Goal: Navigation & Orientation: Find specific page/section

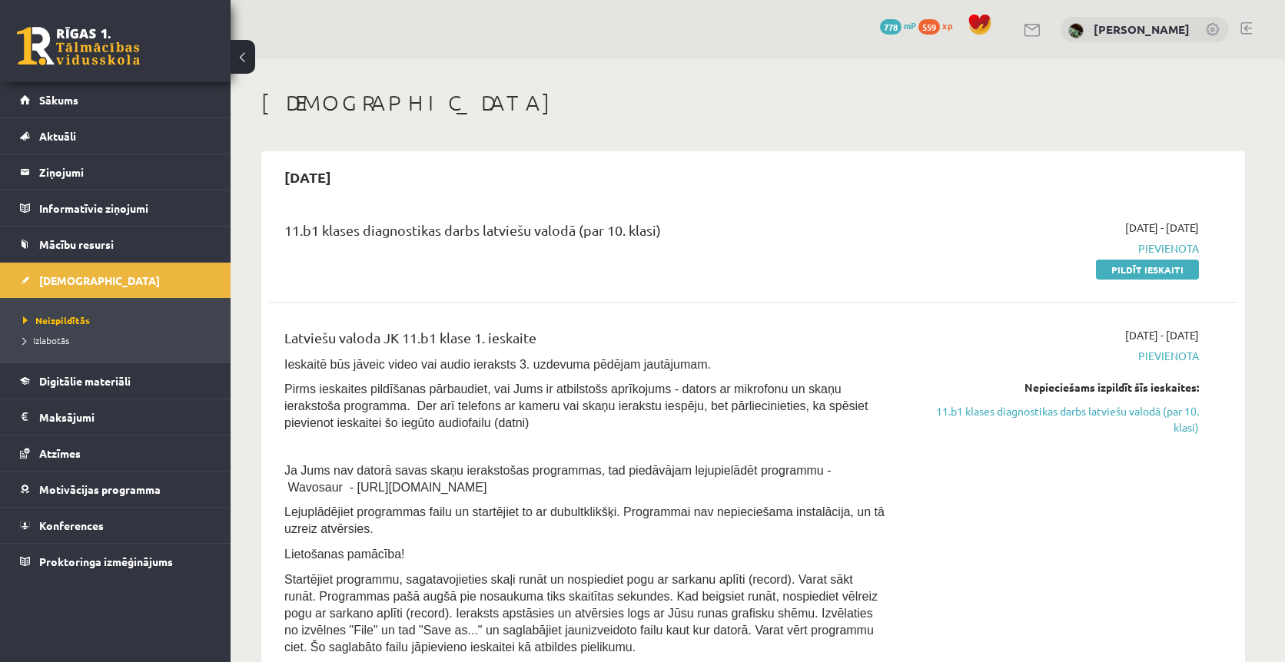
scroll to position [793, 0]
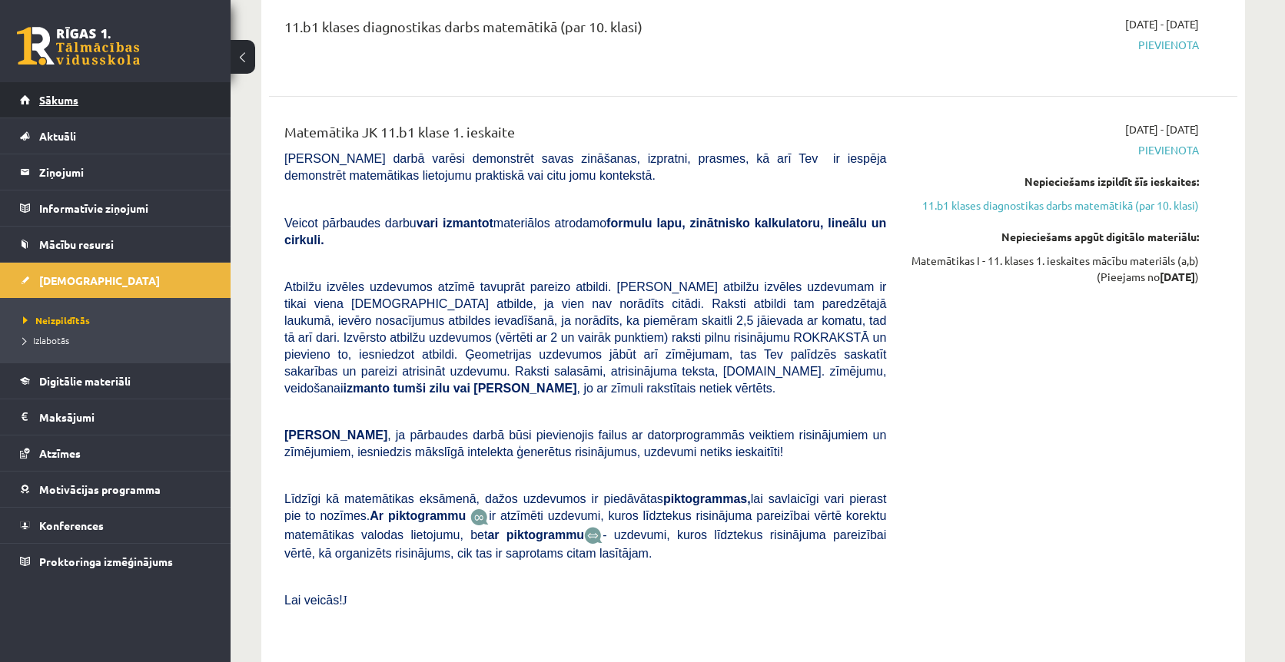
click at [164, 88] on link "Sākums" at bounding box center [115, 99] width 191 height 35
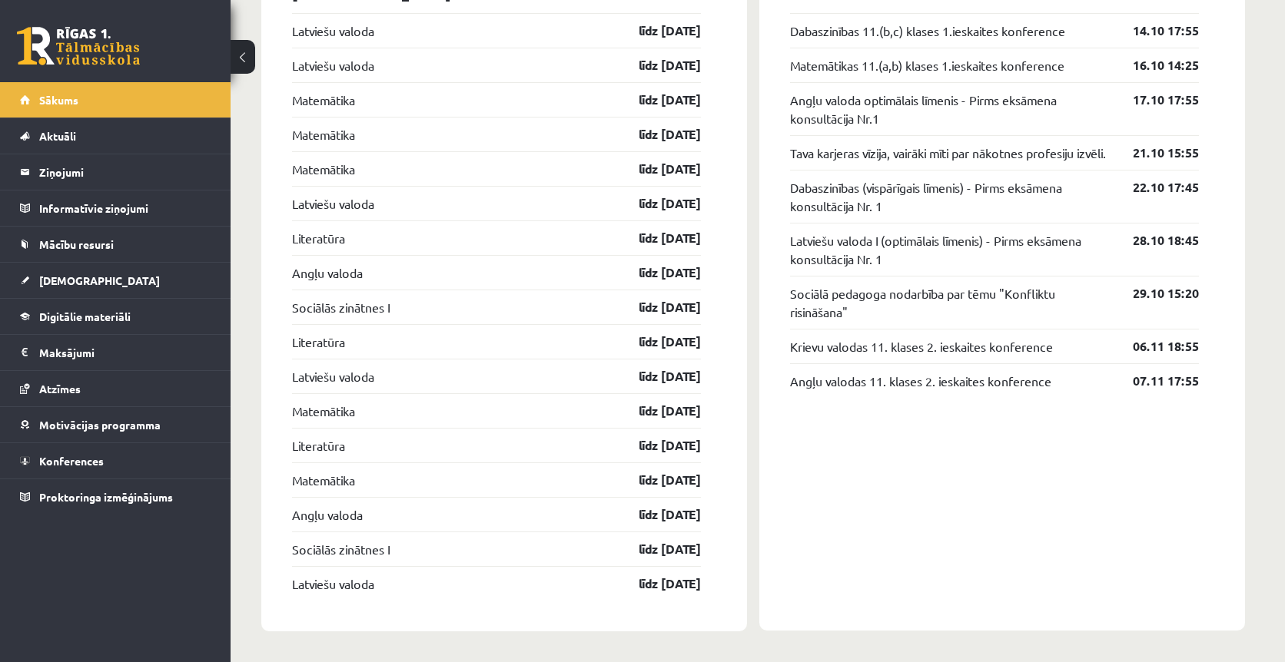
scroll to position [1447, 0]
click at [57, 256] on link "Mācību resursi" at bounding box center [115, 244] width 191 height 35
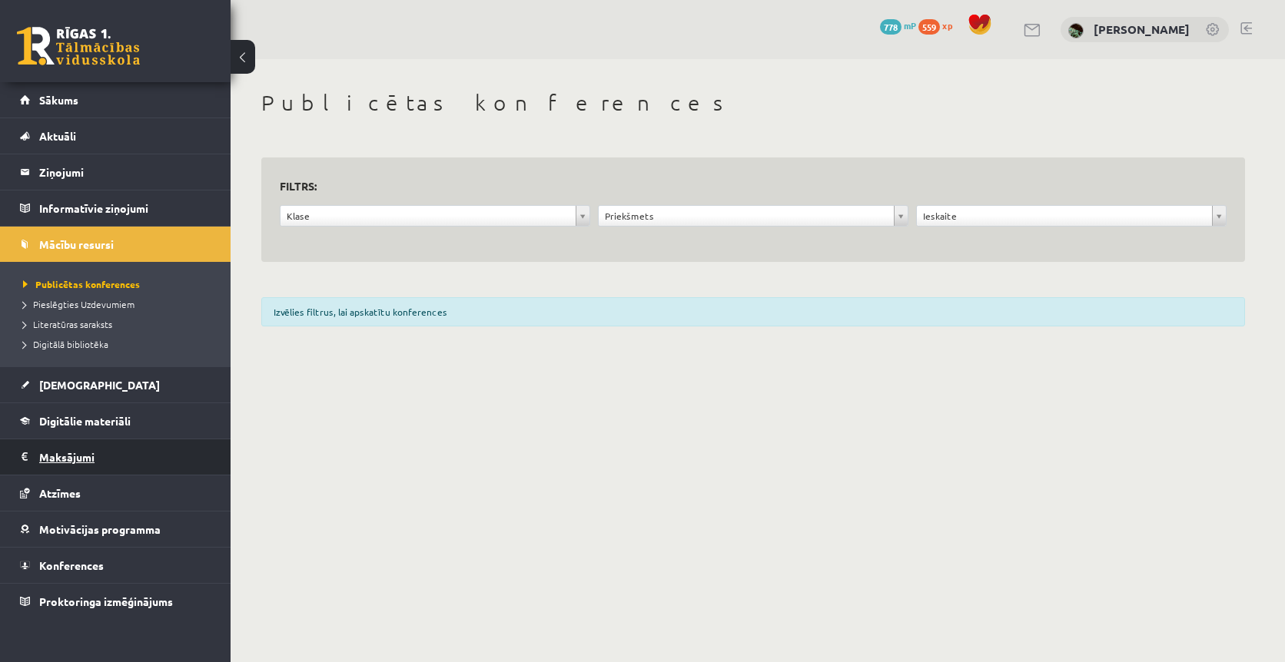
click at [73, 444] on legend "Maksājumi 0" at bounding box center [125, 456] width 172 height 35
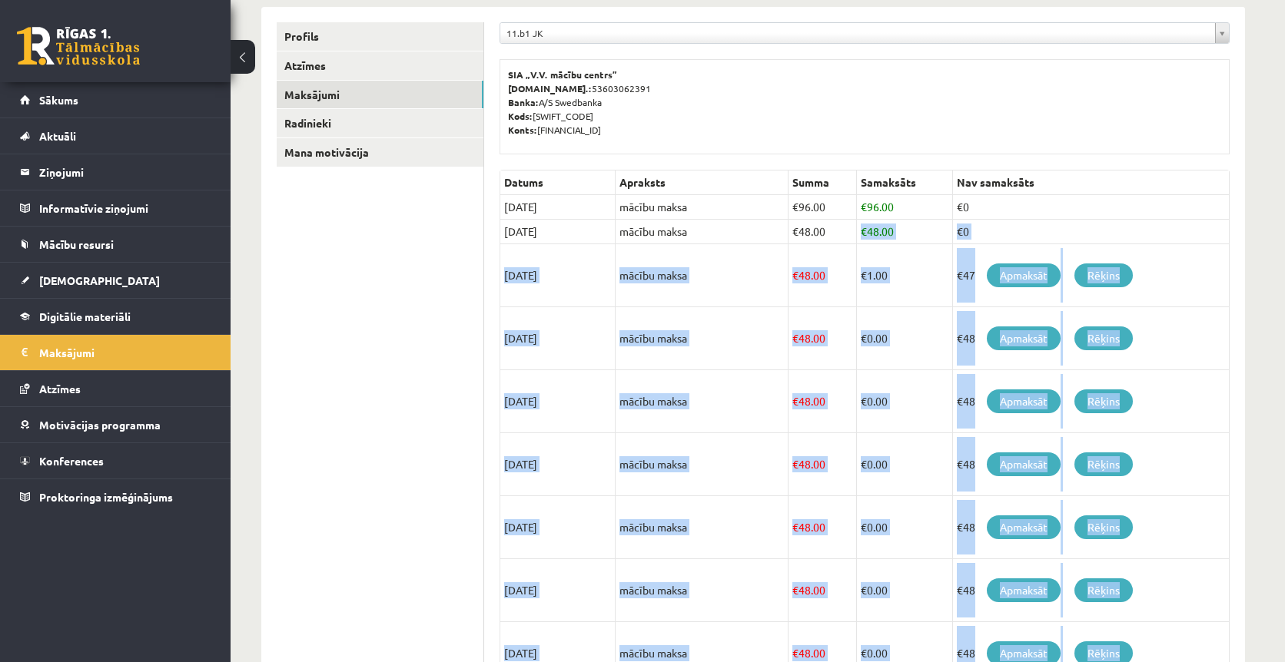
scroll to position [326, 0]
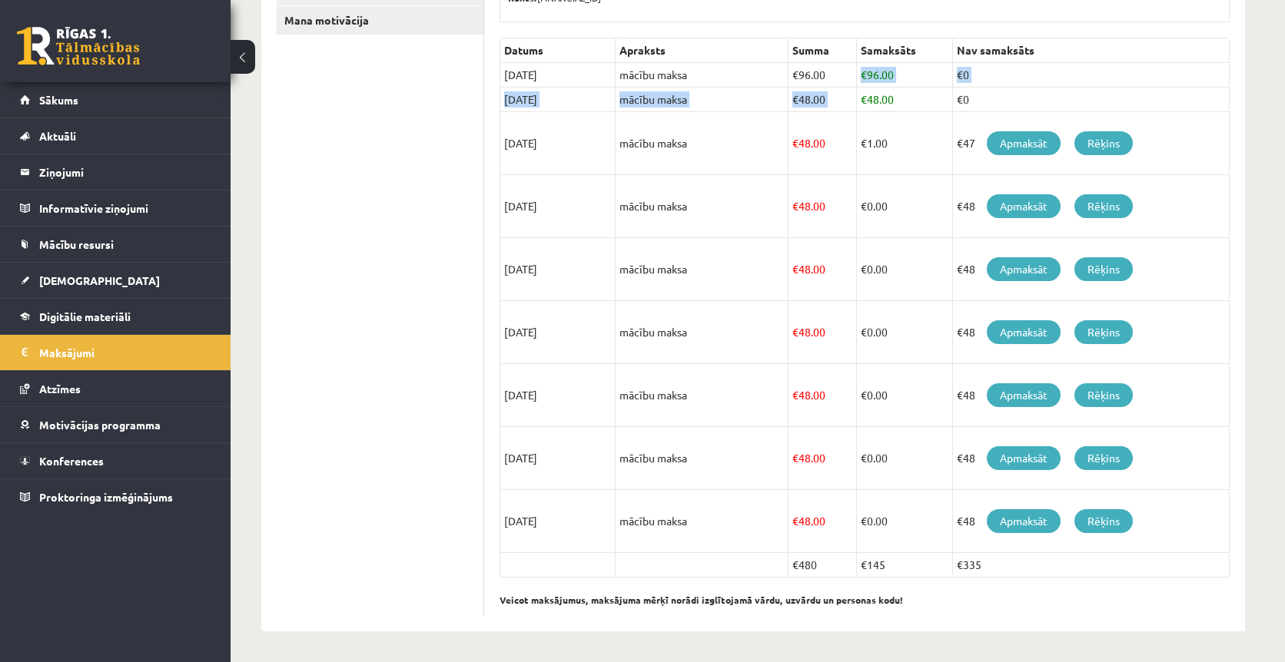
drag, startPoint x: 869, startPoint y: 342, endPoint x: 861, endPoint y: 70, distance: 272.1
click at [861, 70] on tbody "Datums Apraksts Summa Samaksāts Nav samaksāts 05/09/2025 mācību maksa € 96.00 €…" at bounding box center [864, 307] width 729 height 539
click at [861, 70] on span "€" at bounding box center [864, 75] width 6 height 14
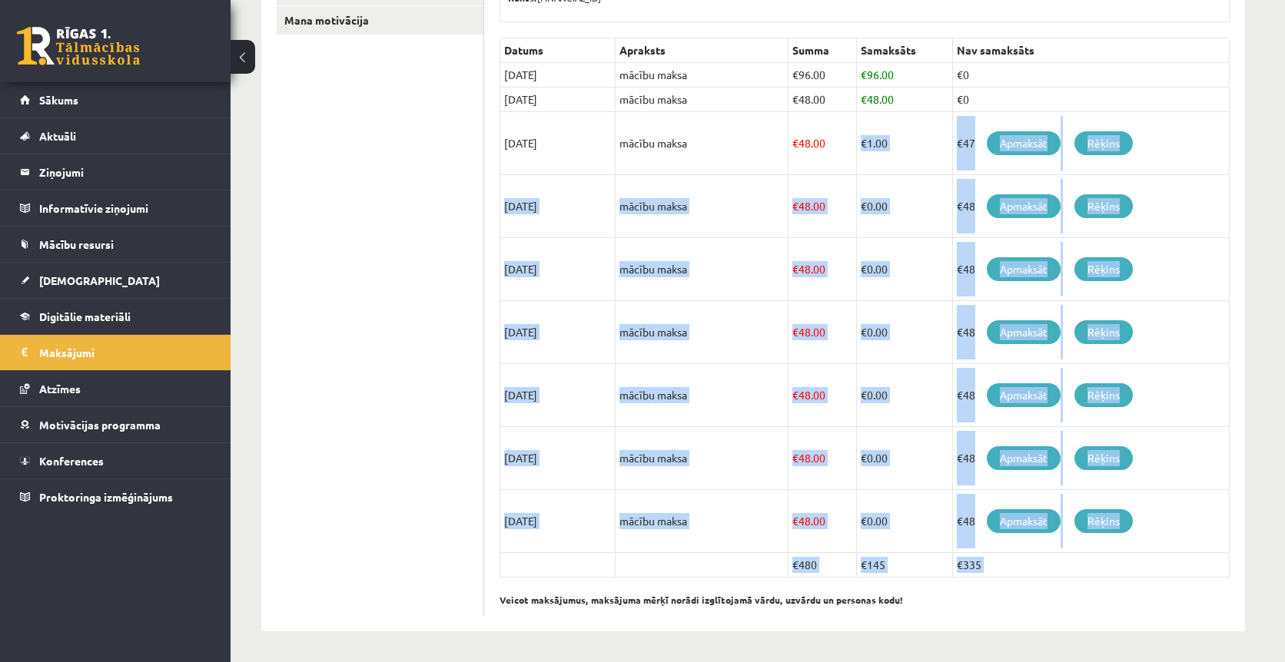
drag, startPoint x: 829, startPoint y: 144, endPoint x: 931, endPoint y: 589, distance: 456.4
click at [931, 589] on div "Datums Apraksts Summa Samaksāts Nav samaksāts 05/09/2025 mācību maksa € 96.00 €…" at bounding box center [864, 327] width 730 height 579
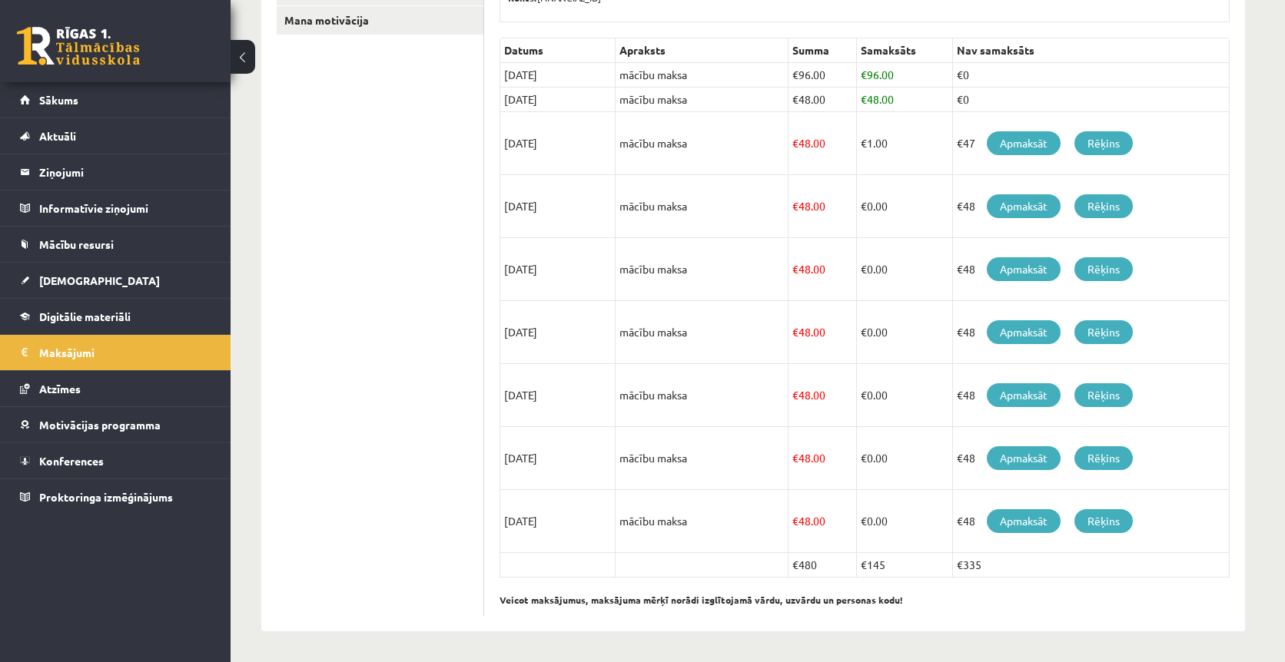
click at [931, 589] on p "Veicot maksājumus, maksājuma mērķī norādi izglītojamā vārdu, uzvārdu un persona…" at bounding box center [864, 592] width 730 height 29
drag, startPoint x: 931, startPoint y: 589, endPoint x: 871, endPoint y: 590, distance: 60.7
click at [871, 590] on p "Veicot maksājumus, maksājuma mērķī norādi izglītojamā vārdu, uzvārdu un persona…" at bounding box center [864, 592] width 730 height 29
drag, startPoint x: 786, startPoint y: 560, endPoint x: 1065, endPoint y: 562, distance: 278.9
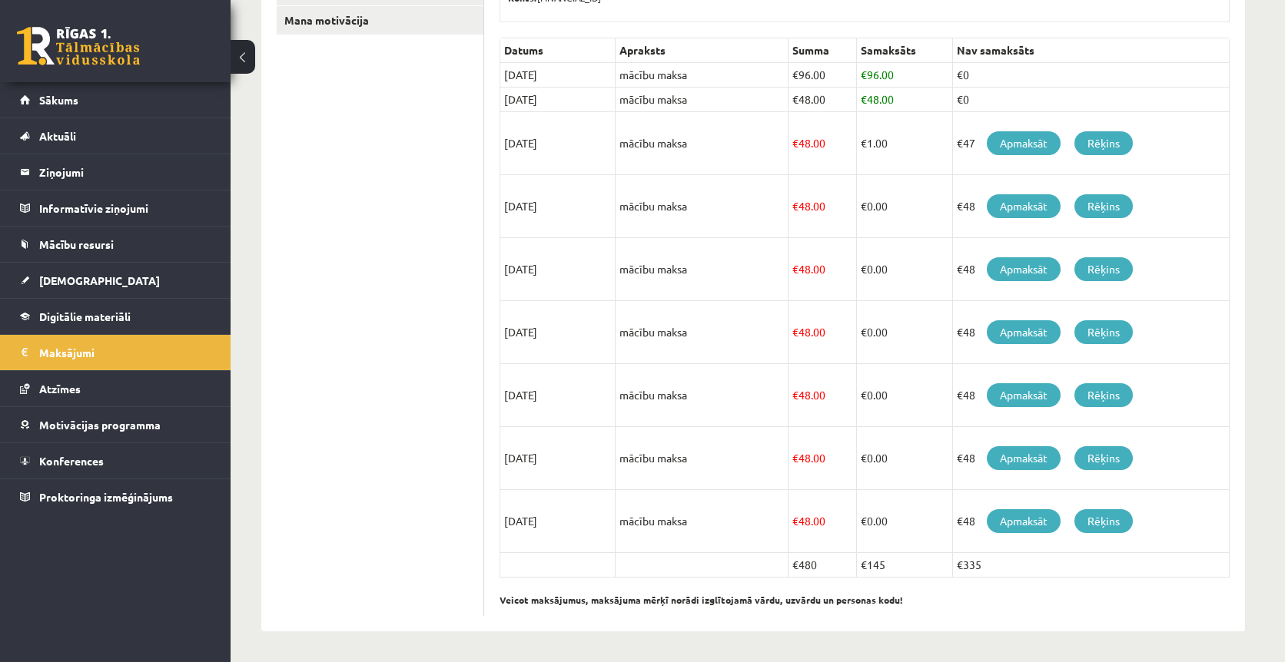
click at [1065, 562] on tr "€480 €145 €335" at bounding box center [864, 565] width 729 height 25
click at [1065, 562] on td "€335" at bounding box center [1090, 565] width 277 height 25
drag, startPoint x: 1065, startPoint y: 562, endPoint x: 850, endPoint y: 101, distance: 508.7
click at [850, 101] on tbody "Datums Apraksts Summa Samaksāts Nav samaksāts 05/09/2025 mācību maksa € 96.00 €…" at bounding box center [864, 307] width 729 height 539
click at [850, 101] on td "€ 48.00" at bounding box center [822, 100] width 68 height 25
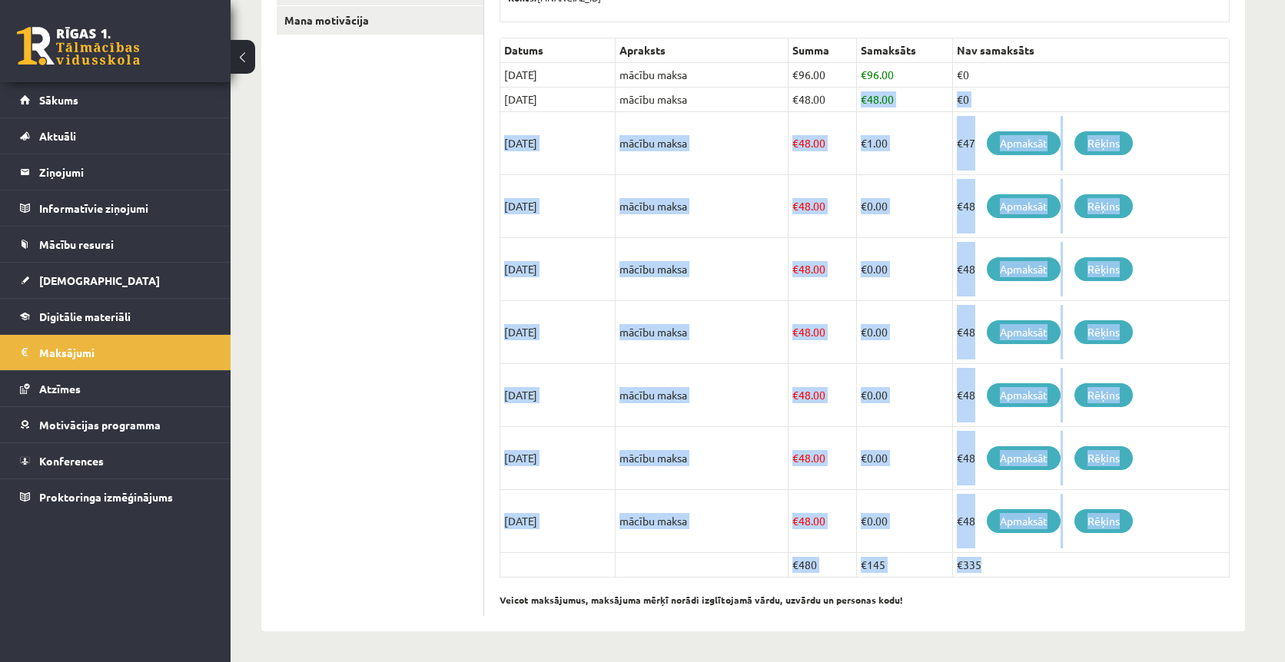
drag, startPoint x: 850, startPoint y: 101, endPoint x: 989, endPoint y: 576, distance: 495.5
click at [989, 576] on tbody "Datums Apraksts Summa Samaksāts Nav samaksāts 05/09/2025 mācību maksa € 96.00 €…" at bounding box center [864, 307] width 729 height 539
click at [989, 576] on td "€335" at bounding box center [1090, 565] width 277 height 25
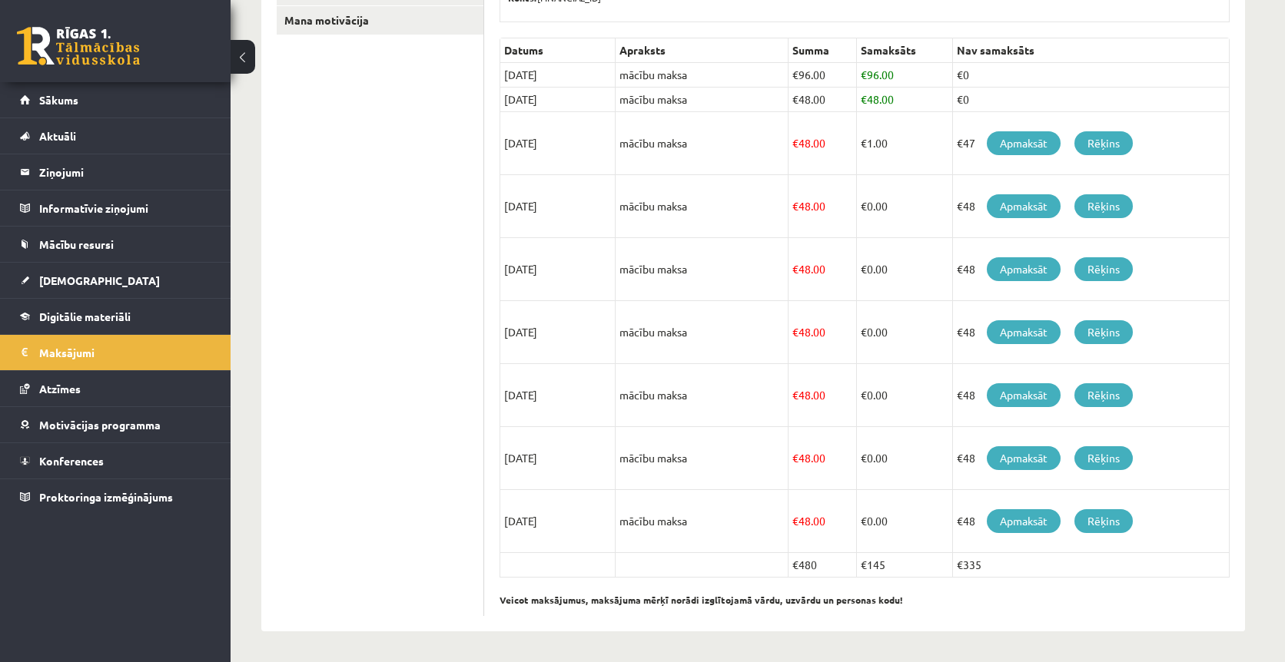
scroll to position [320, 0]
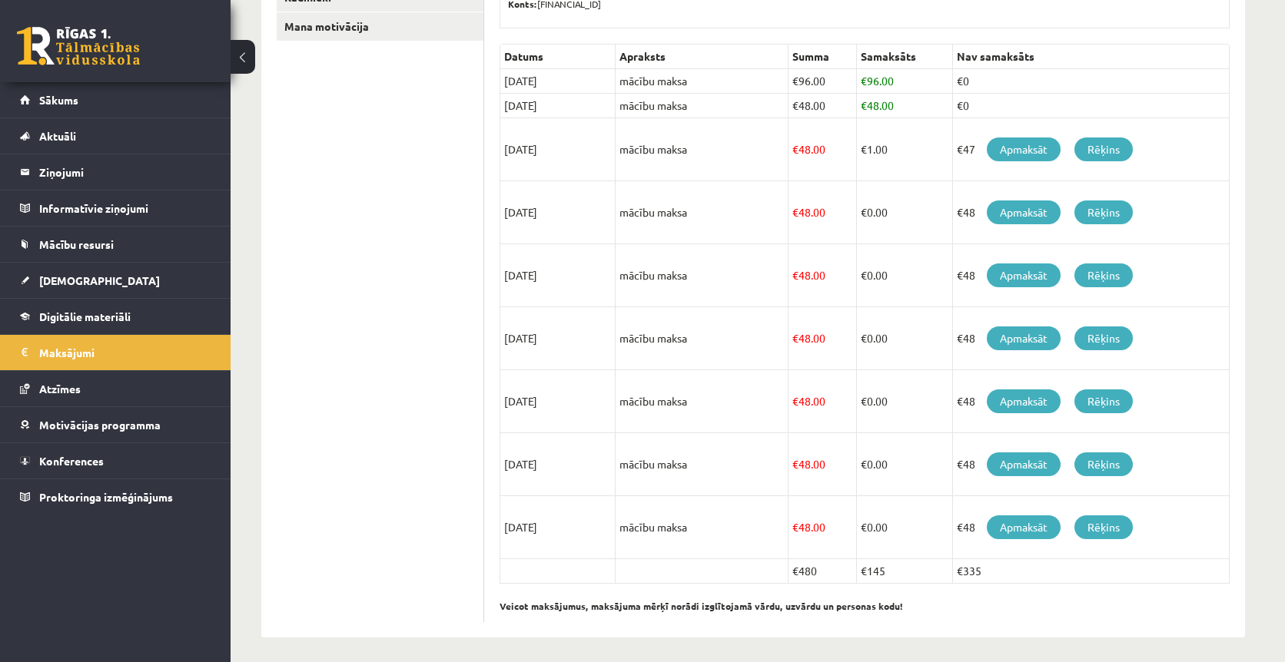
drag, startPoint x: 989, startPoint y: 576, endPoint x: 715, endPoint y: -2, distance: 639.6
click at [715, 0] on html "6 Dāvanas 778 mP 559 xp Marta Cekula Sākums Aktuāli Kā mācīties eSKOLĀ Kontakti…" at bounding box center [642, 11] width 1285 height 662
click at [317, 191] on ul "Profils Atzīmes Maksājumi Radinieki Mana motivācija" at bounding box center [380, 259] width 207 height 726
click at [191, 107] on link "Sākums" at bounding box center [115, 99] width 191 height 35
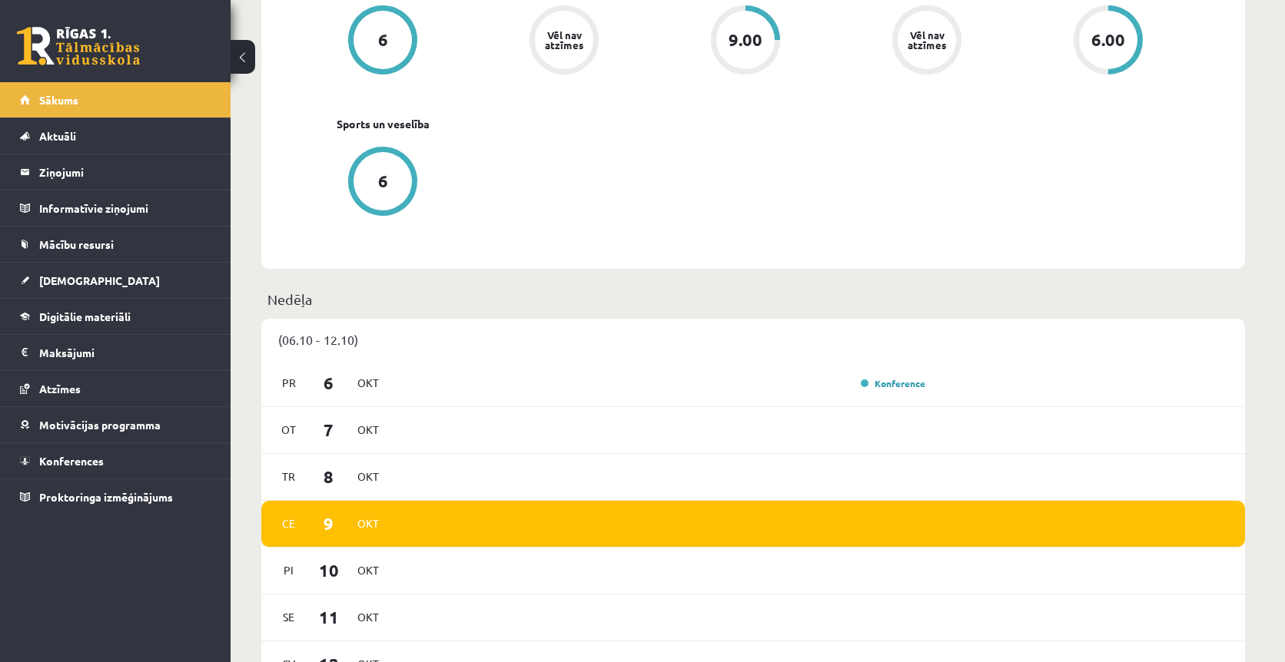
scroll to position [678, 0]
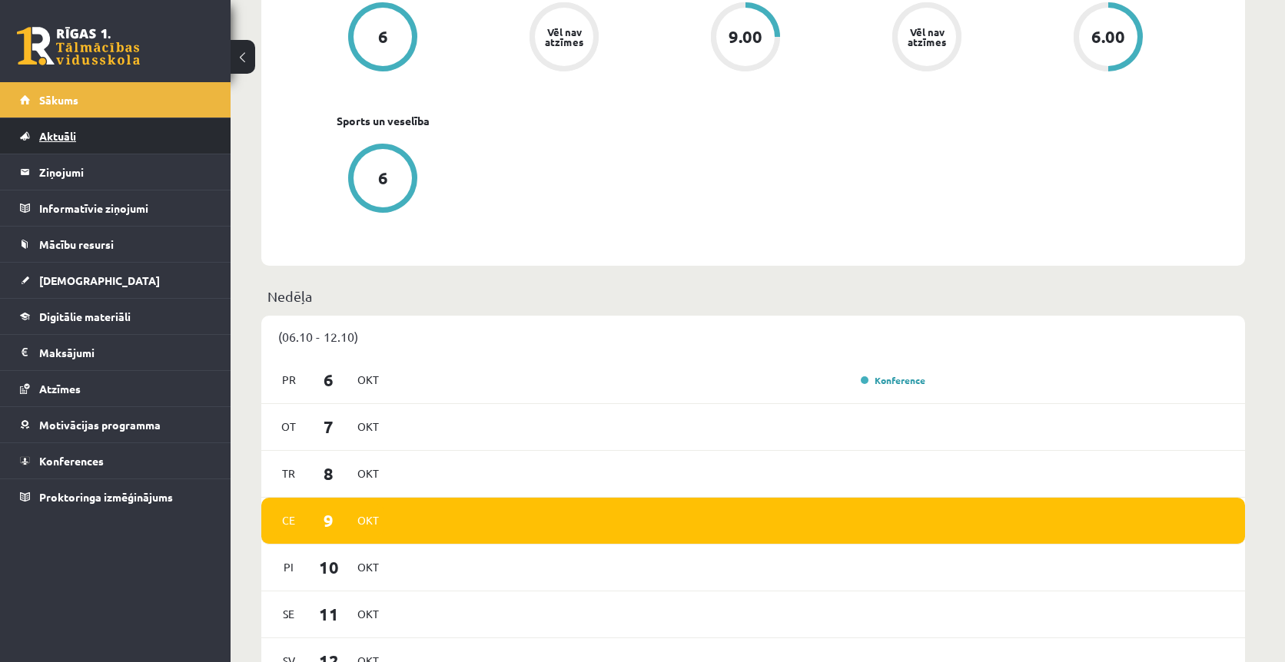
click at [101, 136] on link "Aktuāli" at bounding box center [115, 135] width 191 height 35
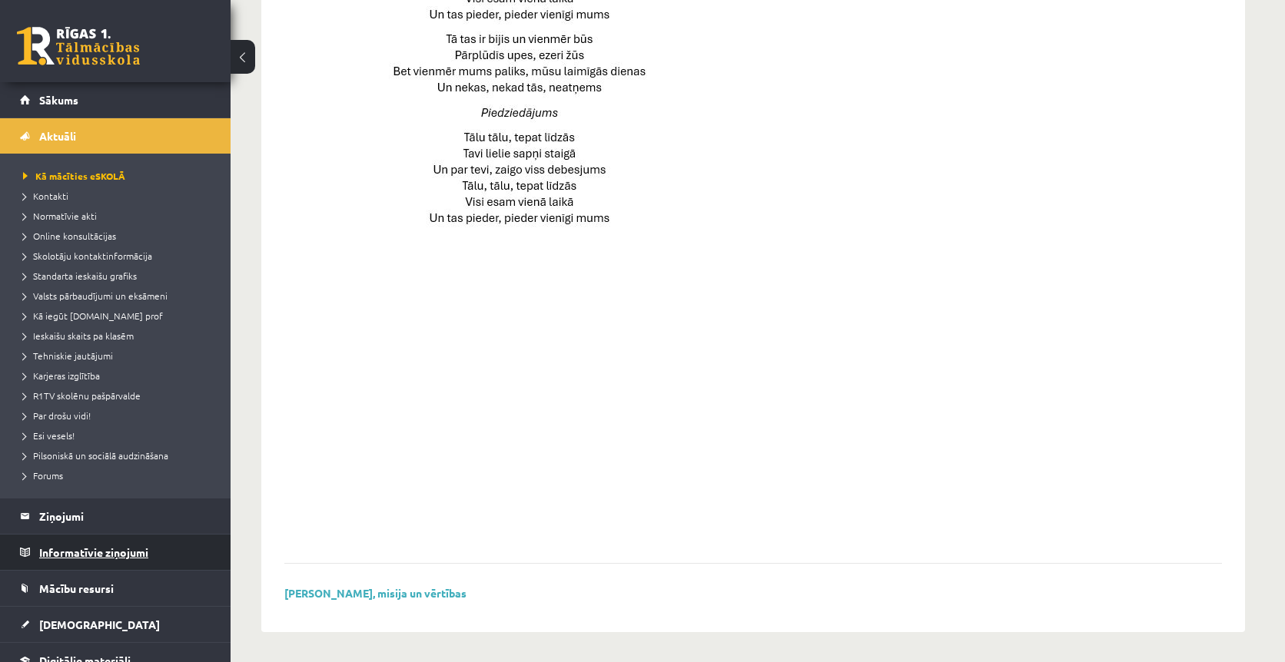
scroll to position [1009, 0]
click at [119, 549] on legend "Informatīvie ziņojumi 0" at bounding box center [125, 552] width 172 height 35
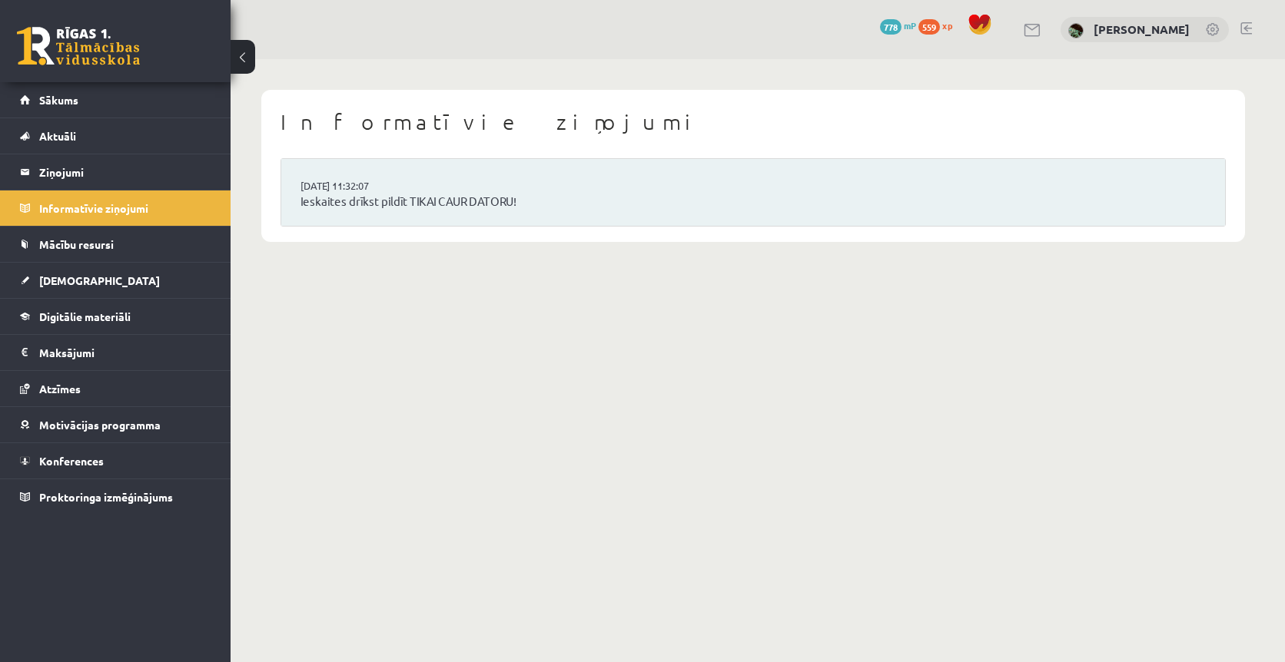
click at [145, 518] on div "6 Dāvanas 778 mP 559 xp Marta Cekula Sākums Aktuāli Kā mācīties eSKOLĀ Kontakti…" at bounding box center [115, 331] width 230 height 662
click at [145, 496] on span "Proktoringa izmēģinājums" at bounding box center [106, 497] width 134 height 14
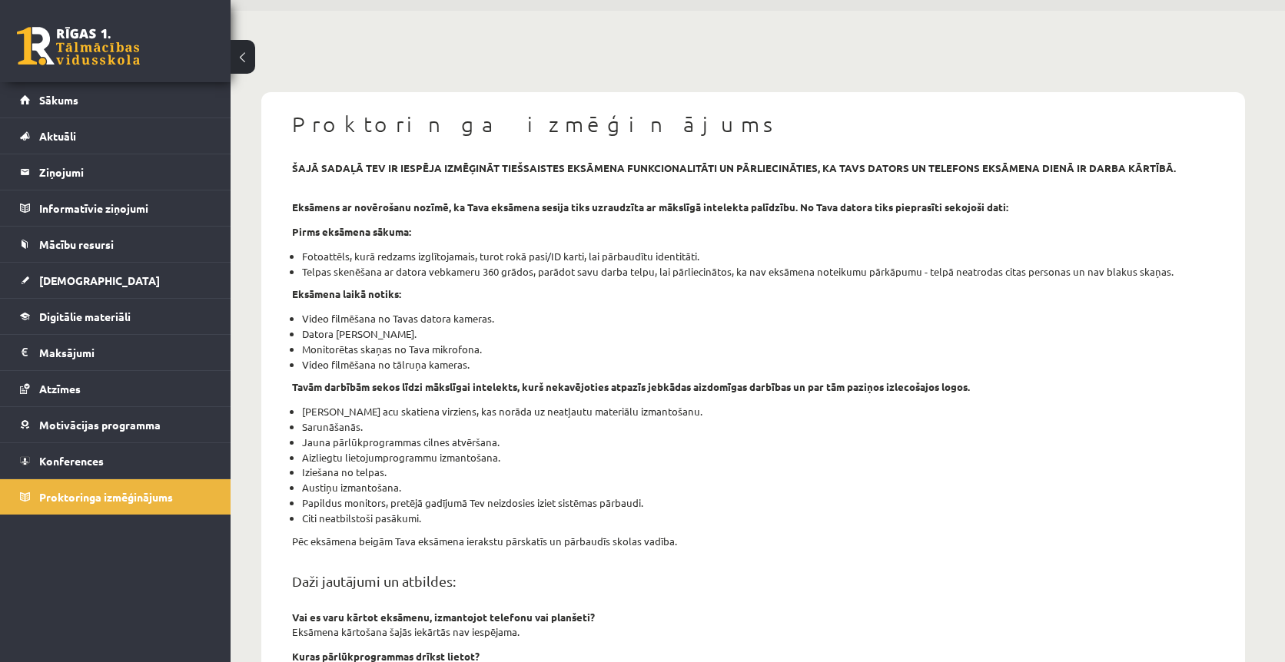
scroll to position [48, 0]
drag, startPoint x: 293, startPoint y: 289, endPoint x: 494, endPoint y: 360, distance: 213.4
click at [494, 360] on div "šajā sadaļā tev ir iespēja izmēģināt tiešsaistes eksāmena funkcionalitāti un pā…" at bounding box center [752, 544] width 945 height 767
click at [494, 360] on li "Video filmēšana no tālruņa kameras." at bounding box center [758, 364] width 912 height 15
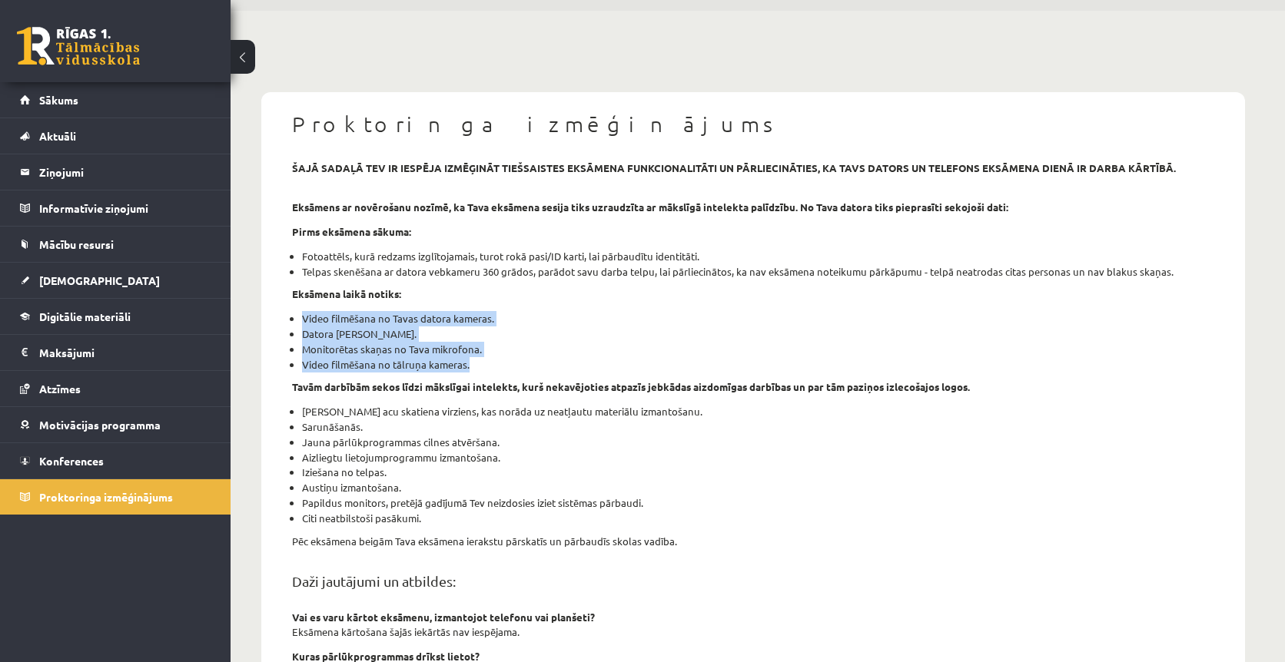
drag, startPoint x: 494, startPoint y: 360, endPoint x: 301, endPoint y: 298, distance: 202.4
click at [301, 298] on div "šajā sadaļā tev ir iespēja izmēģināt tiešsaistes eksāmena funkcionalitāti un pā…" at bounding box center [752, 544] width 945 height 767
click at [153, 94] on link "Sākums" at bounding box center [115, 99] width 191 height 35
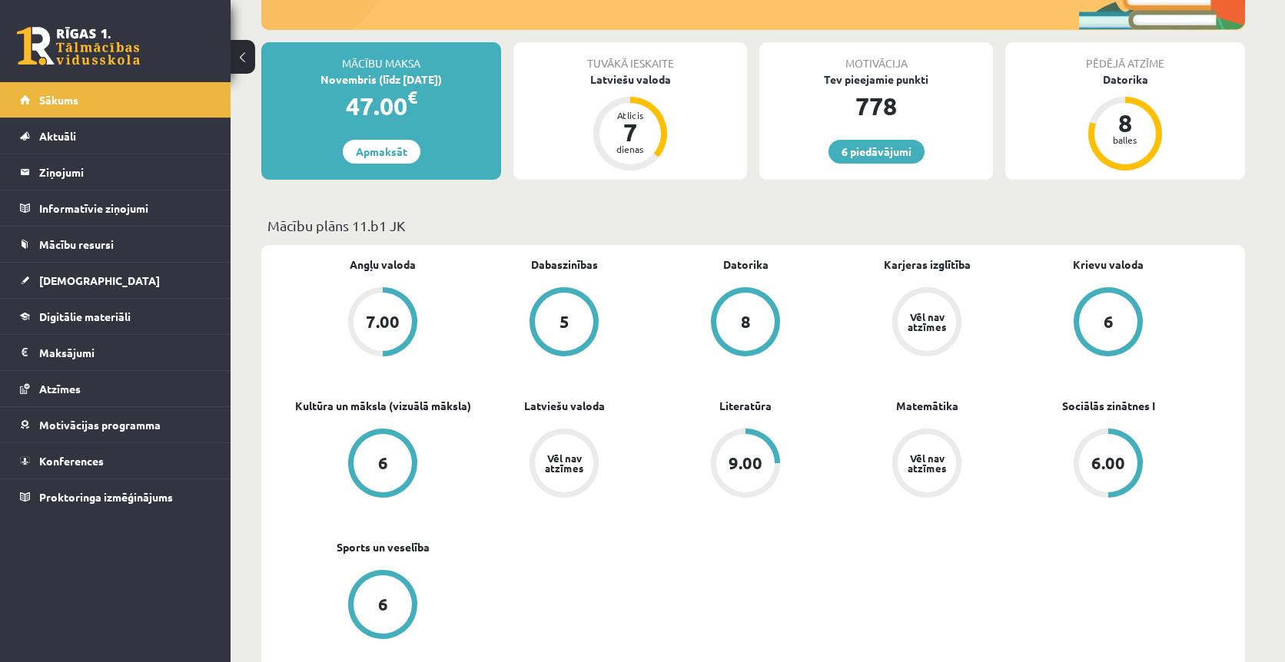
scroll to position [360, 0]
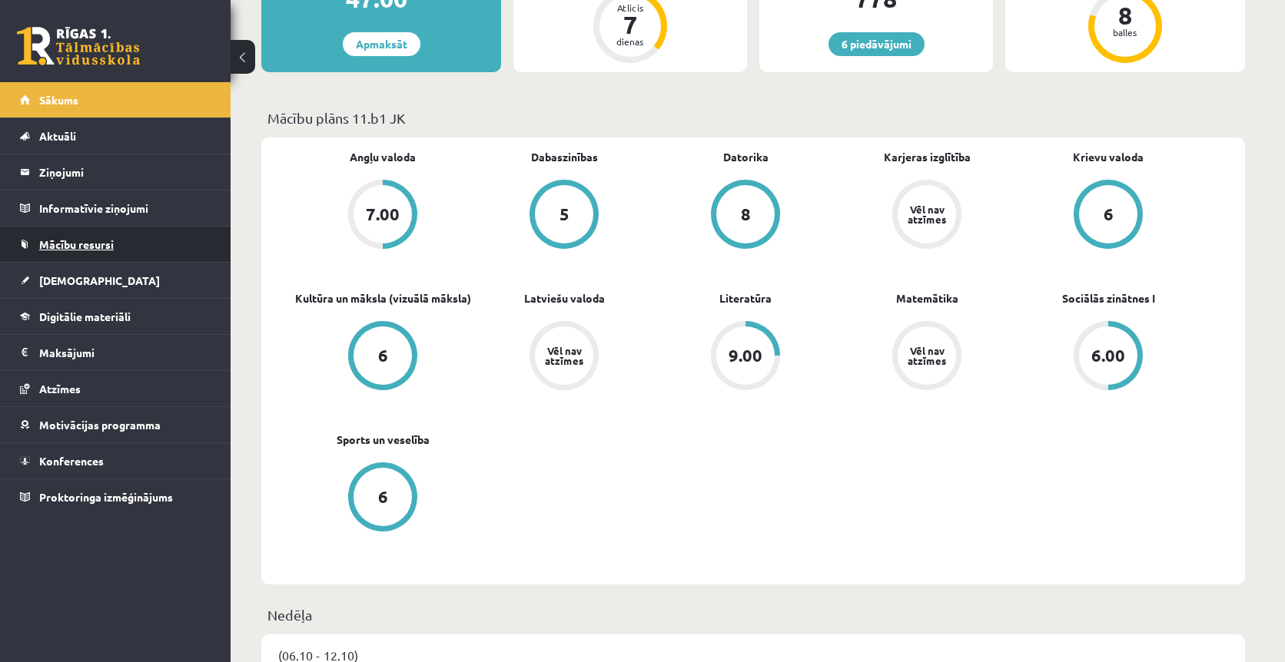
click at [78, 239] on span "Mācību resursi" at bounding box center [76, 244] width 75 height 14
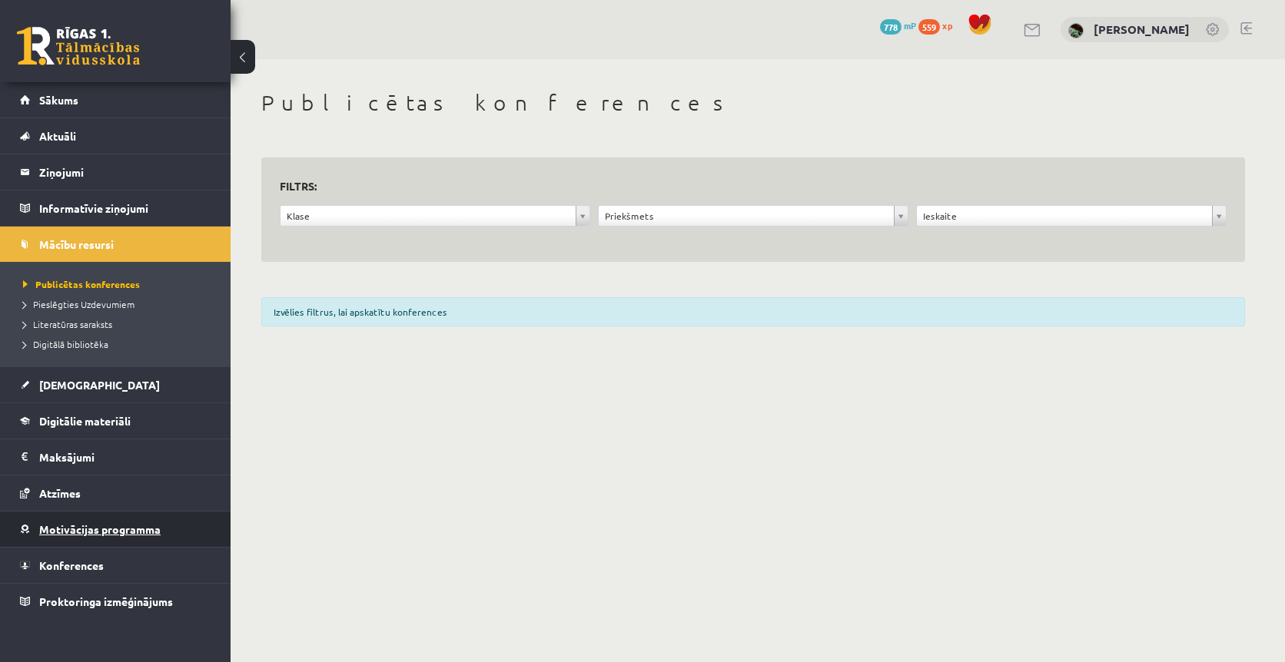
click at [117, 532] on span "Motivācijas programma" at bounding box center [99, 529] width 121 height 14
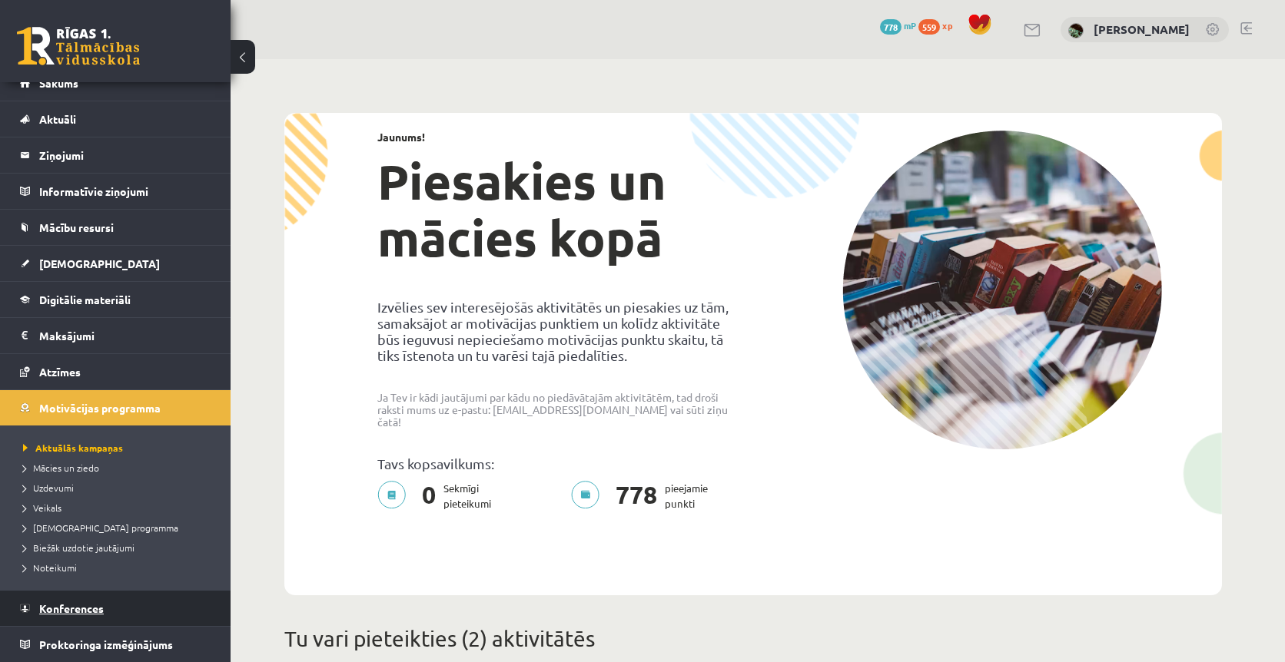
scroll to position [17, 0]
click at [171, 652] on link "Proktoringa izmēģinājums" at bounding box center [115, 644] width 191 height 35
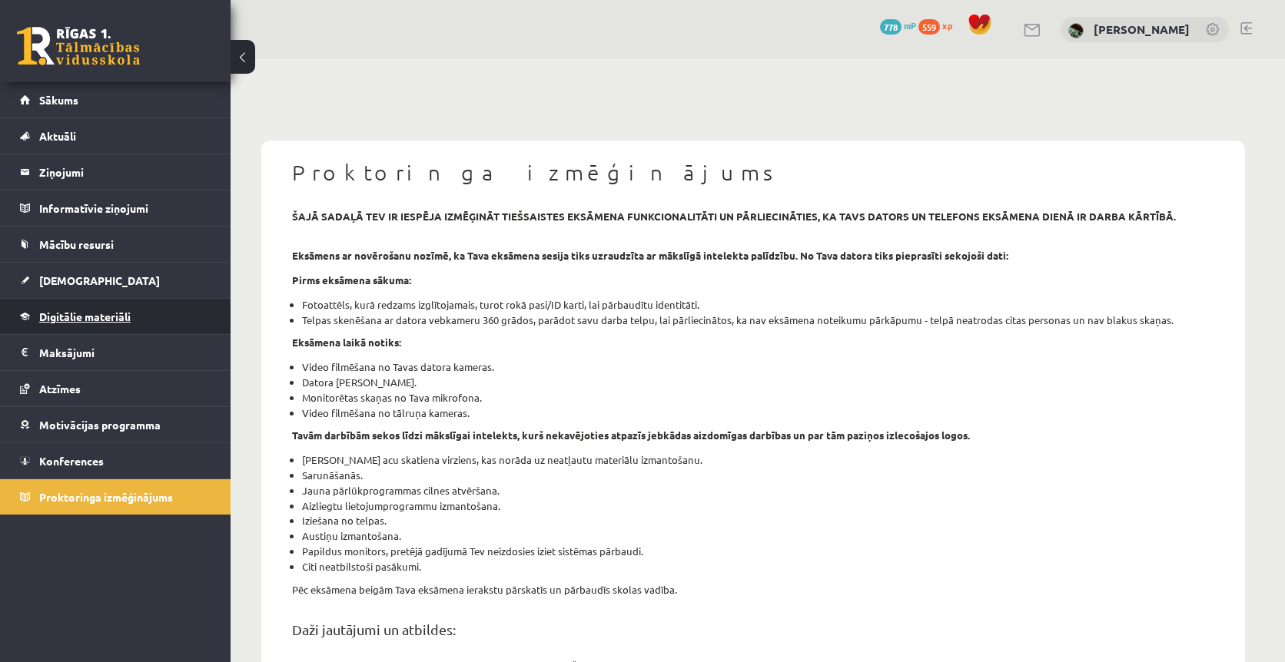
click at [126, 312] on span "Digitālie materiāli" at bounding box center [84, 317] width 91 height 14
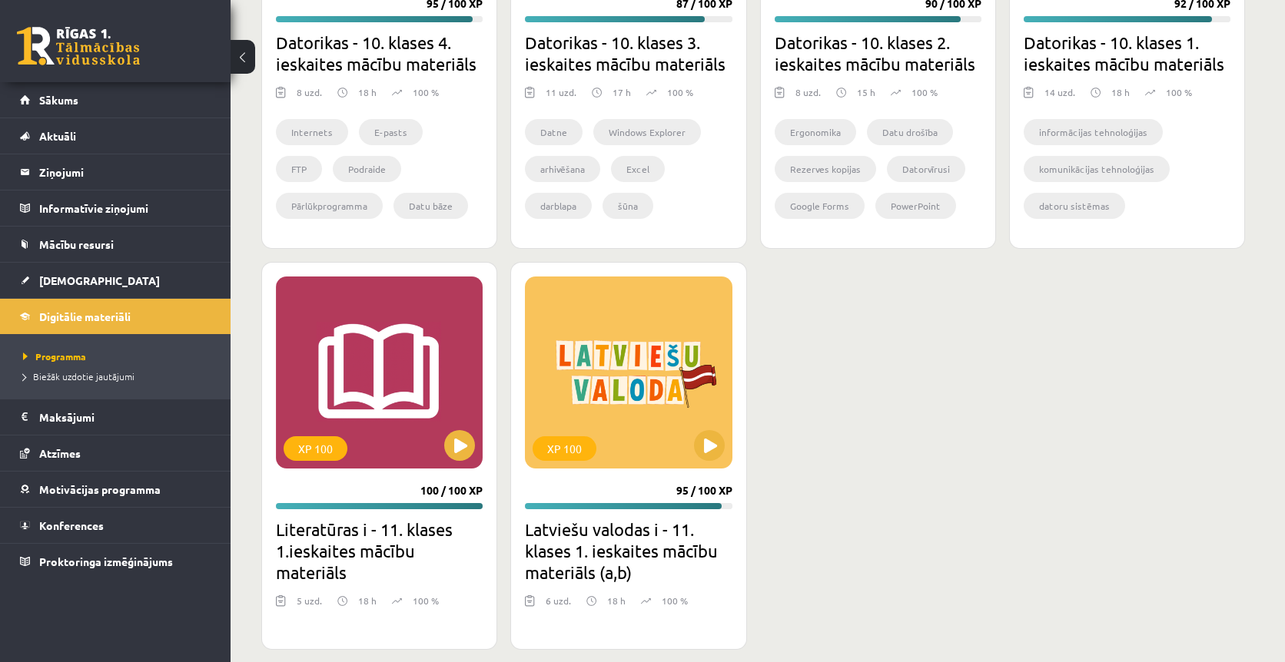
scroll to position [705, 0]
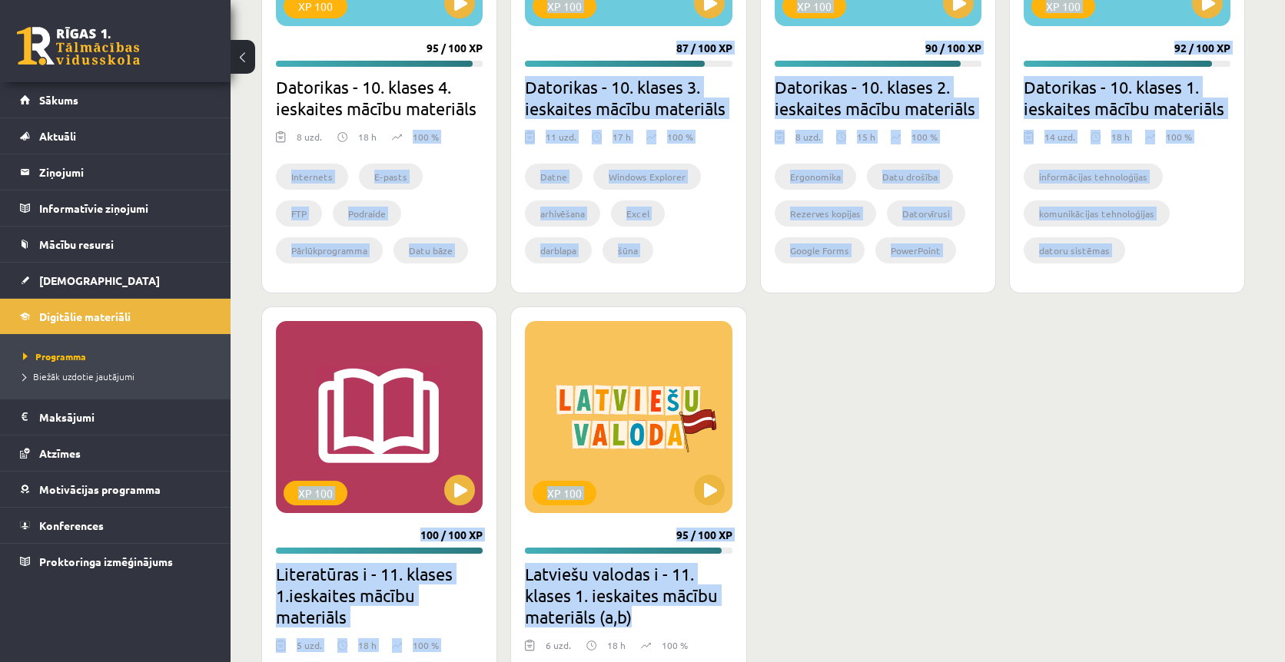
drag, startPoint x: 694, startPoint y: 609, endPoint x: 396, endPoint y: 108, distance: 582.3
click at [396, 108] on div "XP 100 95 / 100 XP Datorikas - 10. klases 4. ieskaites mācību materiāls 8 uzd. …" at bounding box center [752, 256] width 983 height 875
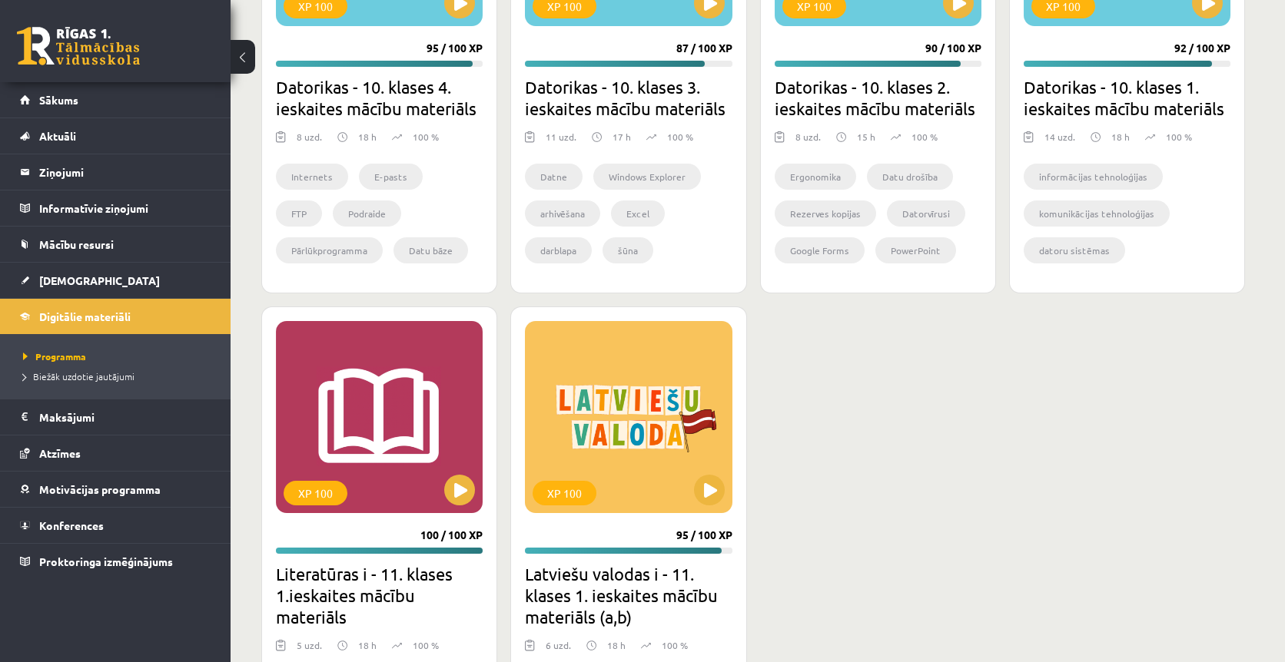
click at [471, 104] on div "XP 100 95 / 100 XP Datorikas - 10. klases 4. ieskaites mācību materiāls 8 uzd. …" at bounding box center [379, 56] width 236 height 474
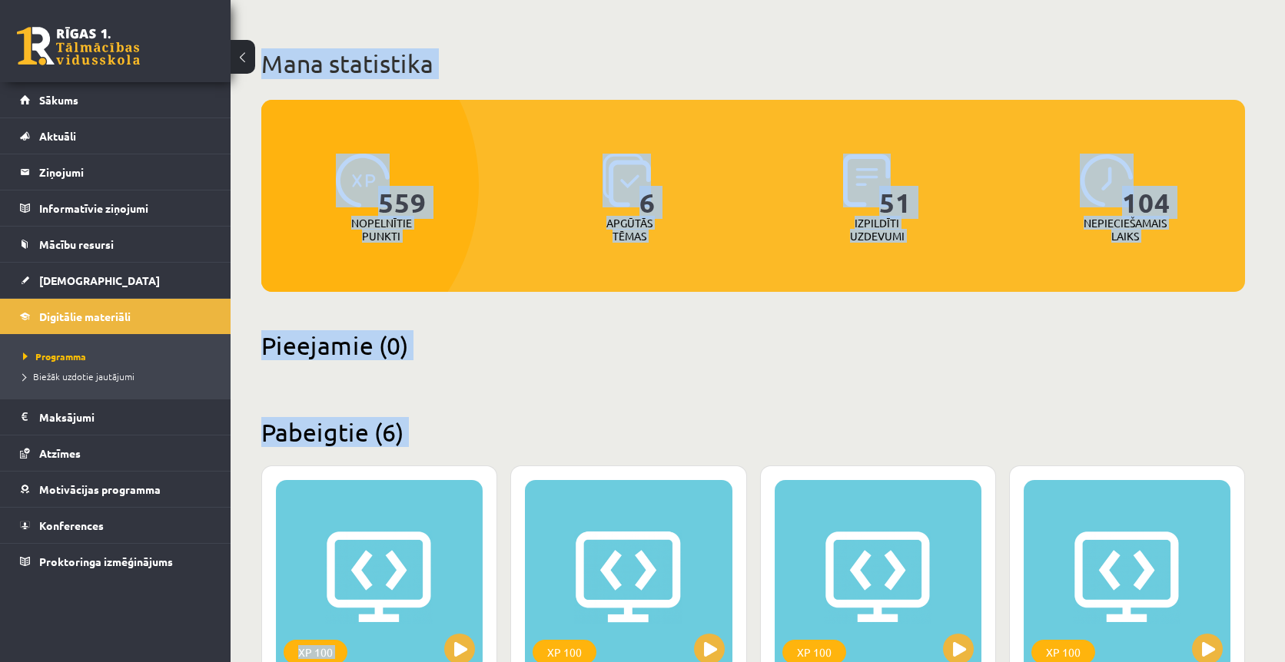
scroll to position [0, 0]
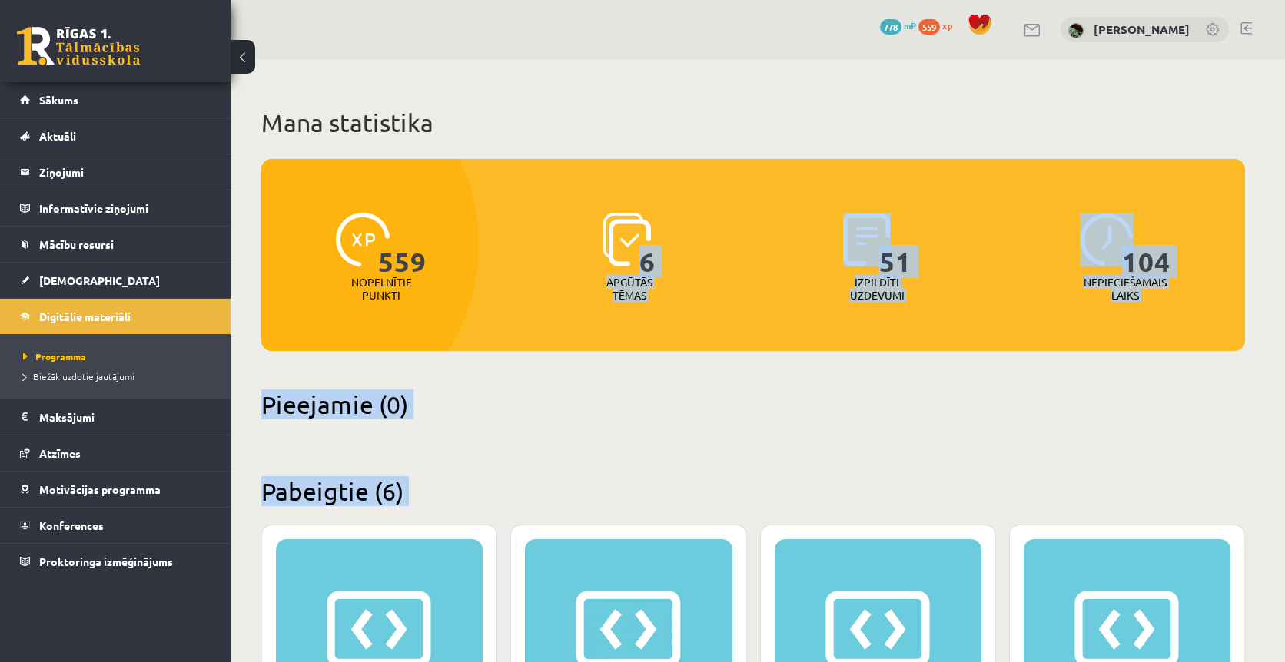
drag, startPoint x: 502, startPoint y: 250, endPoint x: 519, endPoint y: 171, distance: 80.9
click at [519, 171] on div "559 Nopelnītie punkti 6 Apgūtās tēmas 51 Izpildīti uzdevumi 104 Nepieciešamais …" at bounding box center [752, 235] width 983 height 152
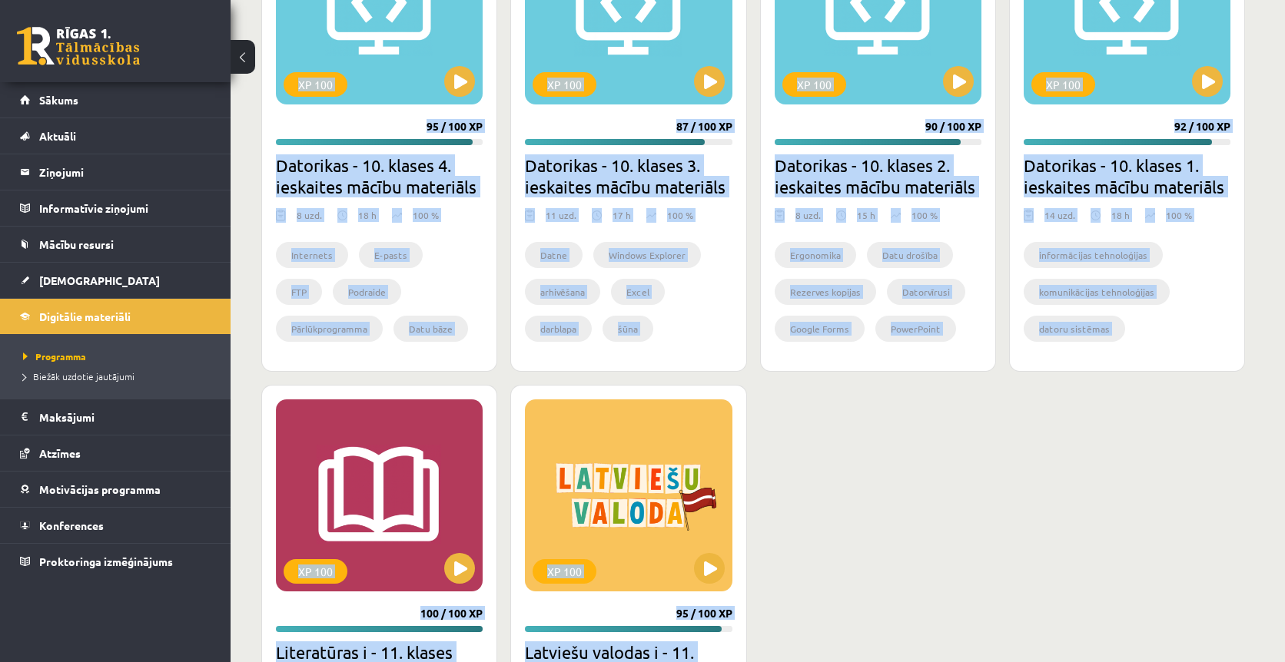
scroll to position [750, 0]
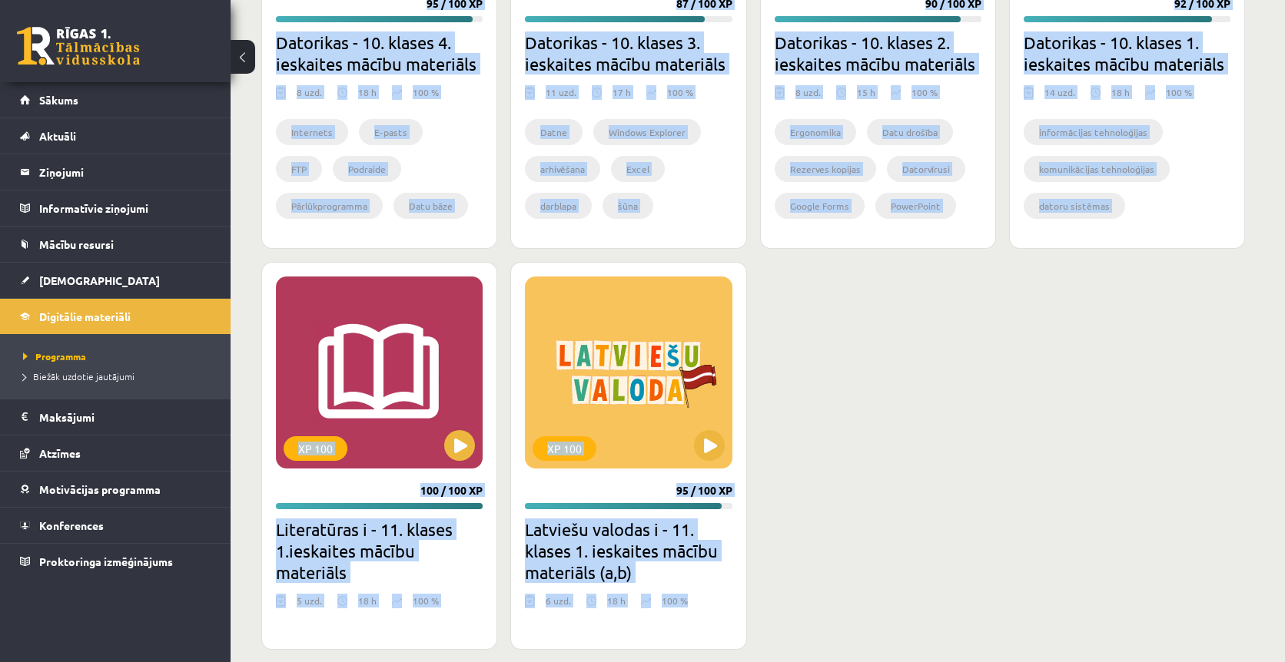
drag, startPoint x: 267, startPoint y: 112, endPoint x: 847, endPoint y: 675, distance: 807.4
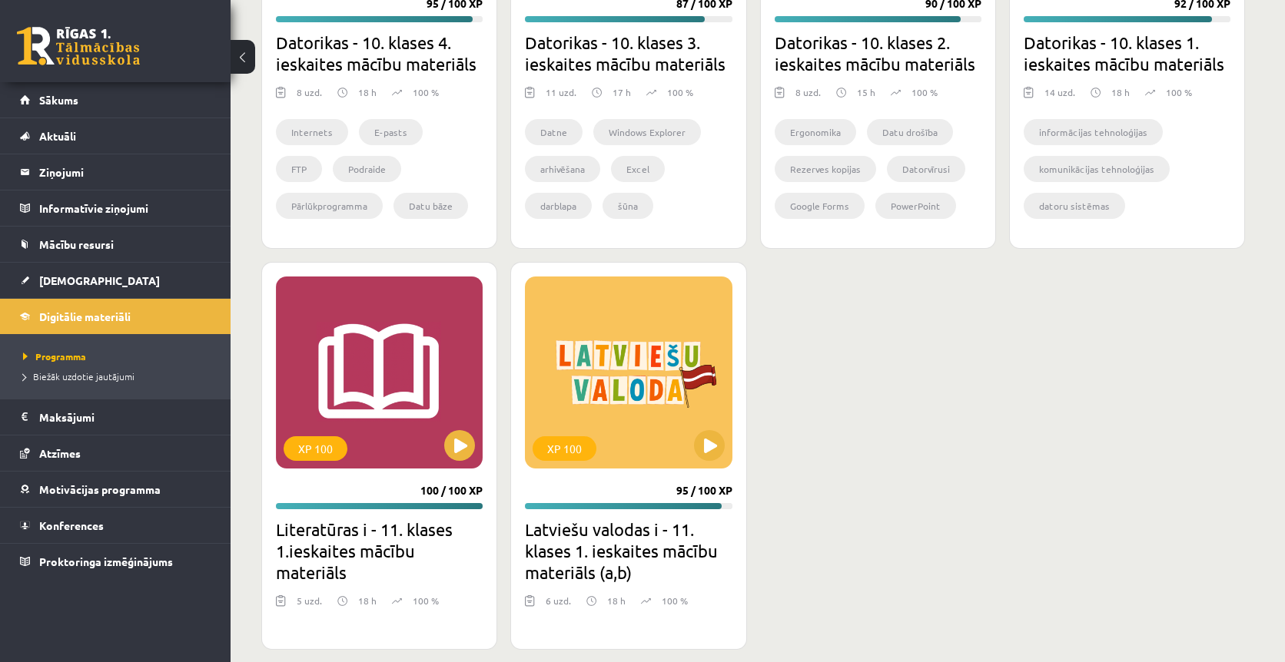
click at [812, 566] on div "XP 100 95 / 100 XP Datorikas - 10. klases 4. ieskaites mācību materiāls 8 uzd. …" at bounding box center [752, 212] width 983 height 875
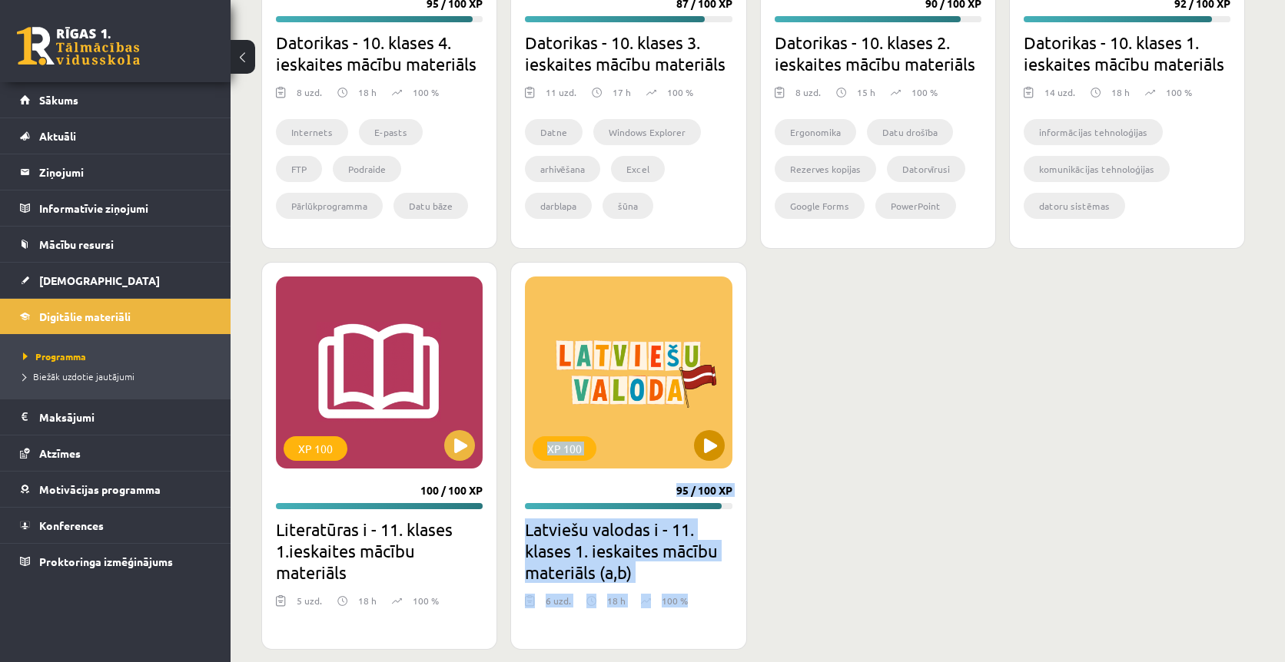
drag, startPoint x: 729, startPoint y: 585, endPoint x: 563, endPoint y: 417, distance: 236.3
click at [563, 417] on div "XP 100 95 / 100 XP Latviešu valodas i - 11. klases 1. ieskaites mācību materiāl…" at bounding box center [628, 456] width 236 height 388
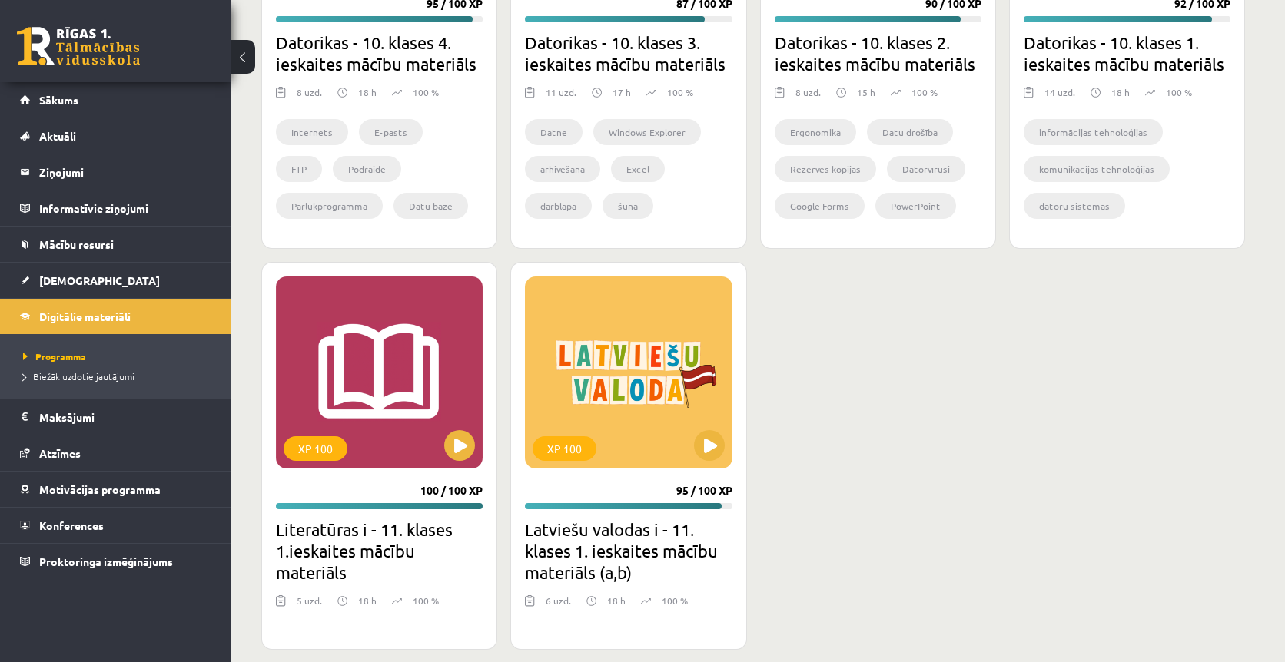
click at [837, 383] on div "XP 100 95 / 100 XP Datorikas - 10. klases 4. ieskaites mācību materiāls 8 uzd. …" at bounding box center [752, 212] width 983 height 875
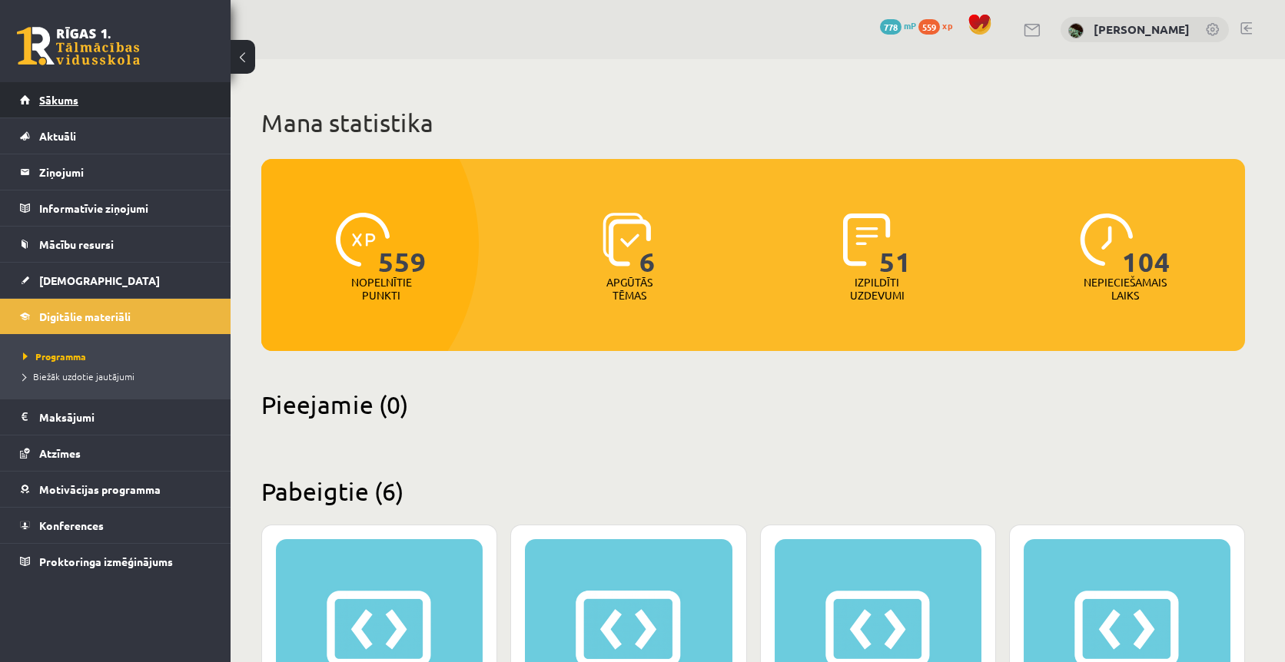
scroll to position [0, 0]
click at [117, 95] on link "Sākums" at bounding box center [115, 99] width 191 height 35
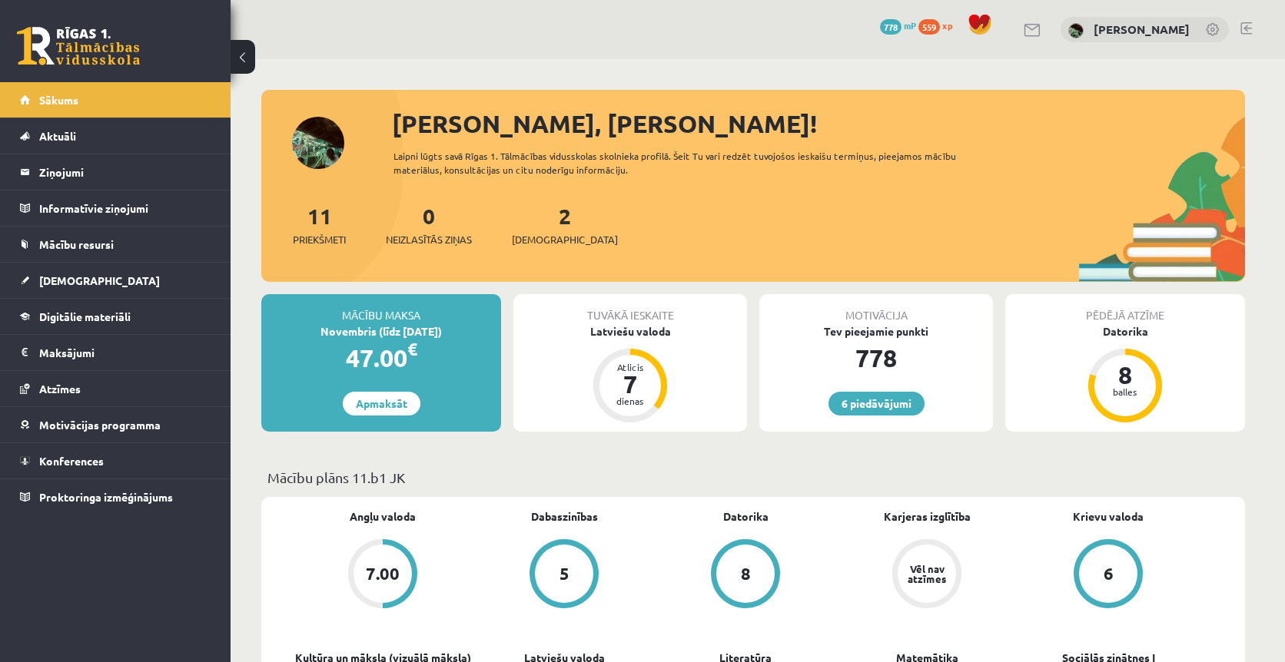
drag, startPoint x: 359, startPoint y: 509, endPoint x: 419, endPoint y: 599, distance: 108.0
click at [111, 276] on link "[DEMOGRAPHIC_DATA]" at bounding box center [115, 280] width 191 height 35
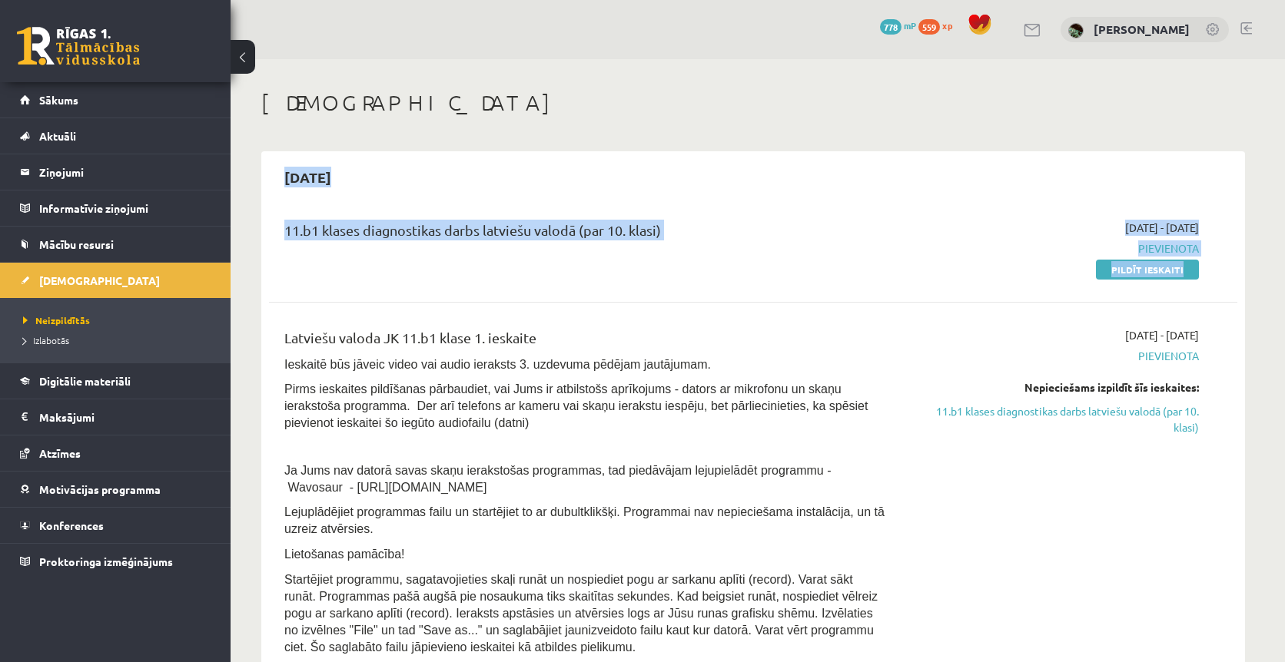
drag, startPoint x: 549, startPoint y: 295, endPoint x: 330, endPoint y: 150, distance: 263.4
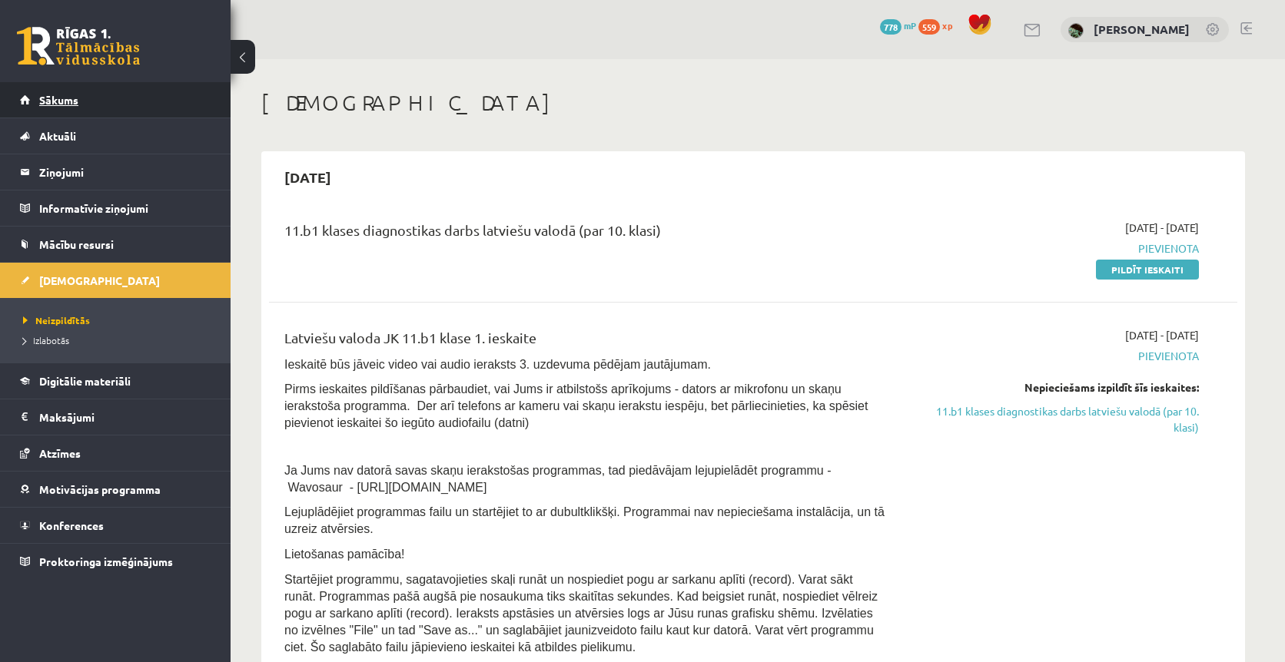
click at [90, 101] on link "Sākums" at bounding box center [115, 99] width 191 height 35
